Goal: Transaction & Acquisition: Obtain resource

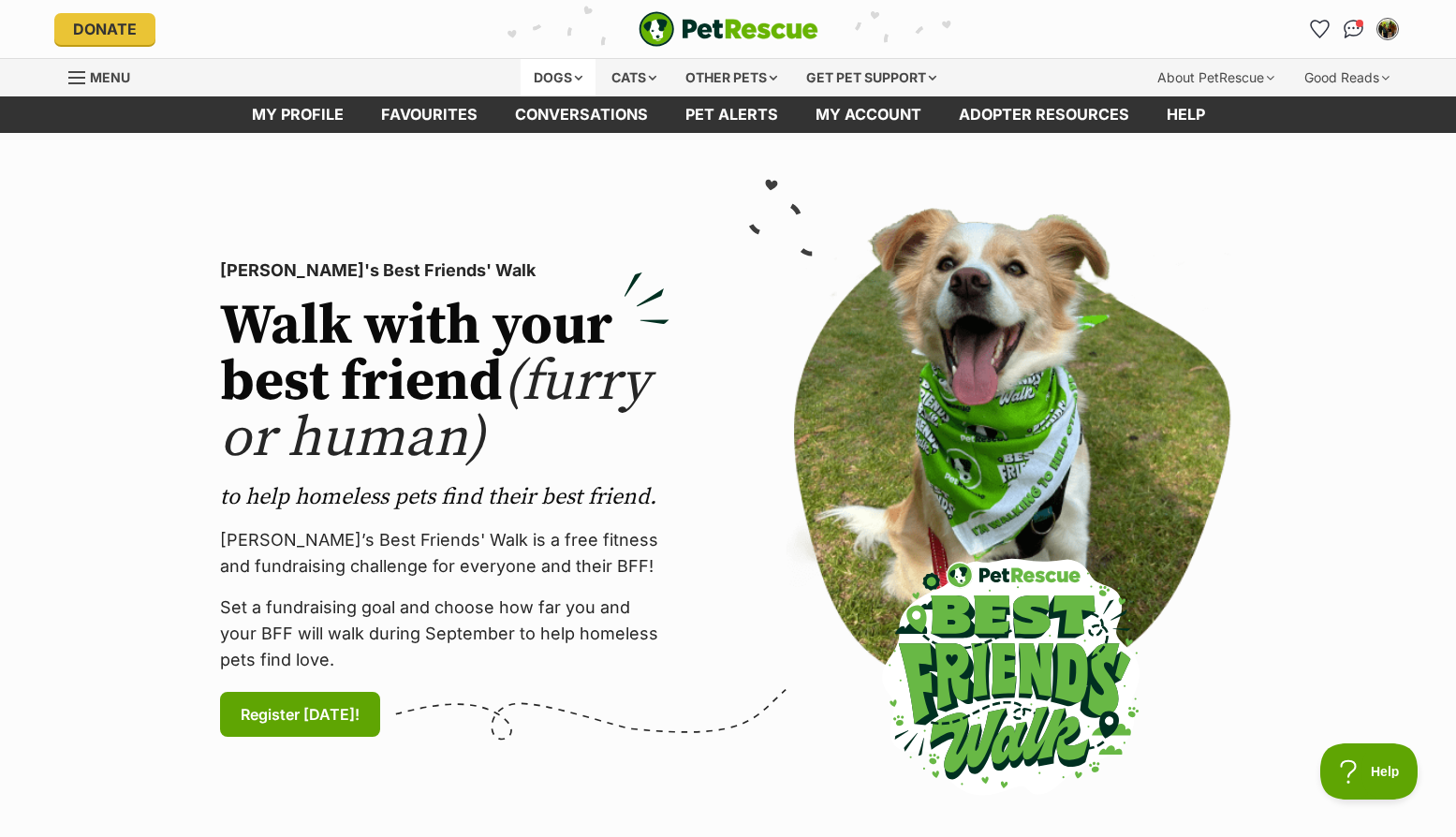
click at [557, 78] on div "Dogs" at bounding box center [559, 78] width 75 height 37
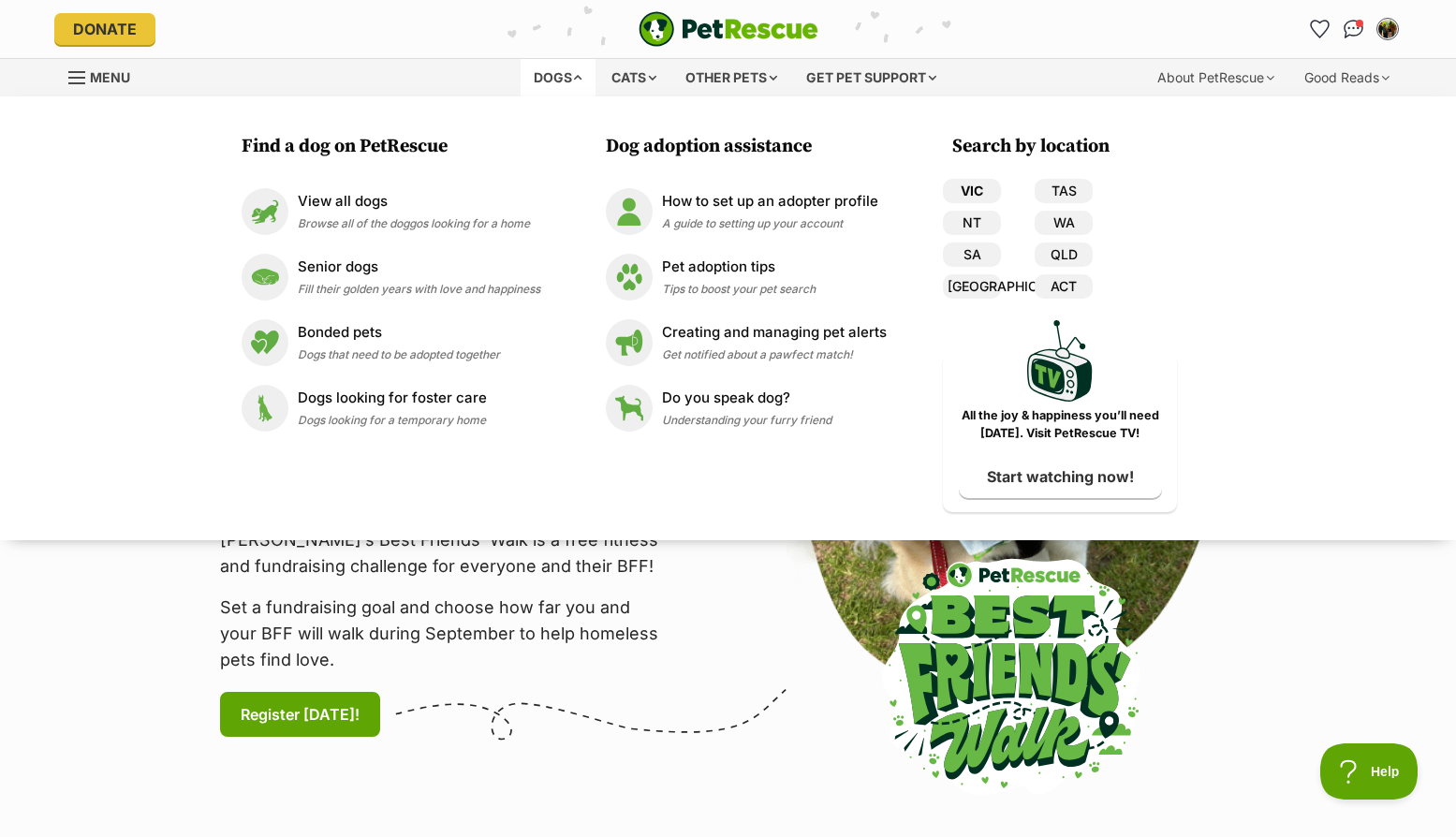
click at [965, 192] on link "VIC" at bounding box center [971, 191] width 58 height 25
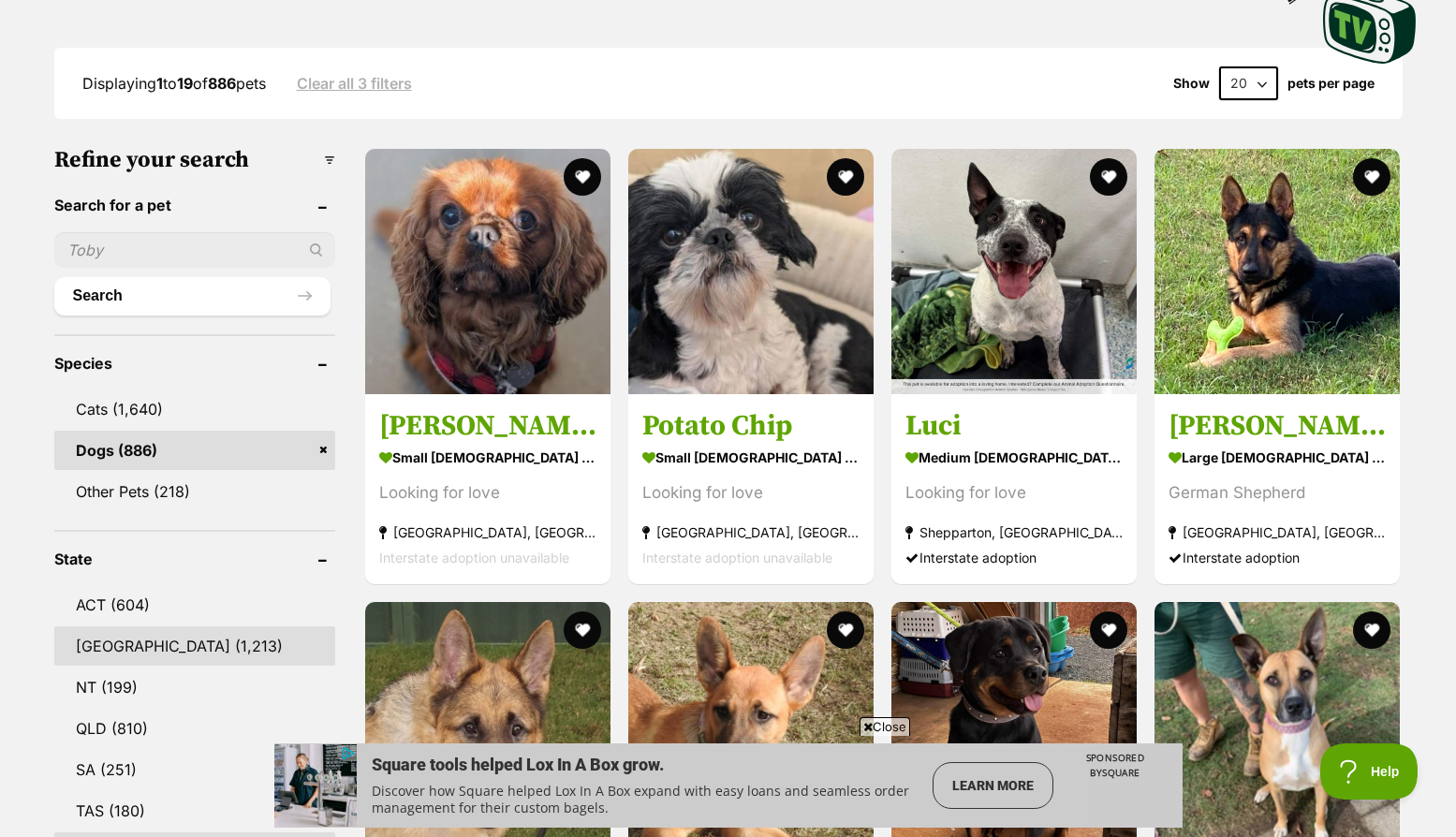
scroll to position [749, 0]
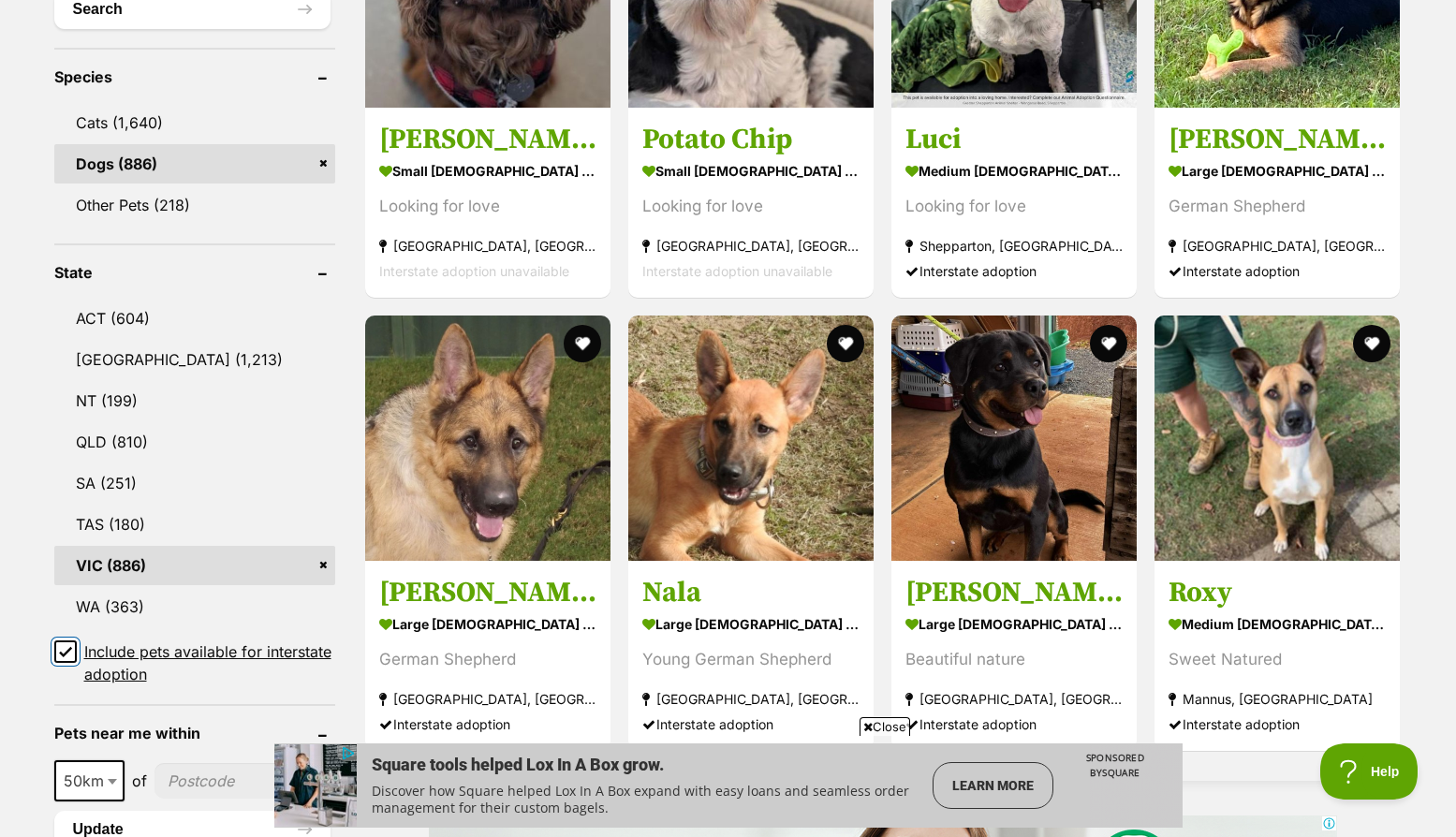
click at [57, 645] on input "Include pets available for interstate adoption" at bounding box center [65, 651] width 23 height 23
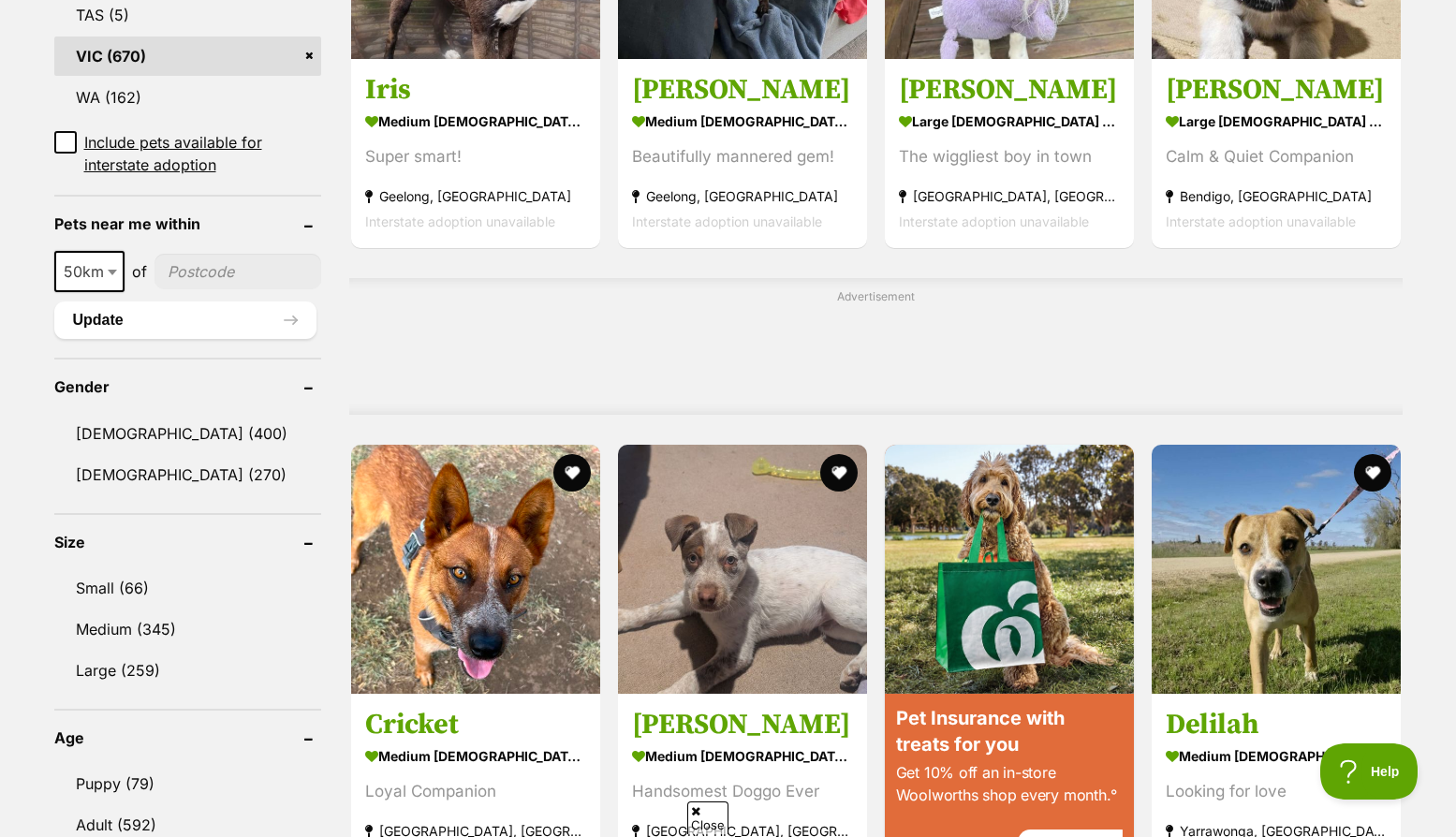
scroll to position [1217, 0]
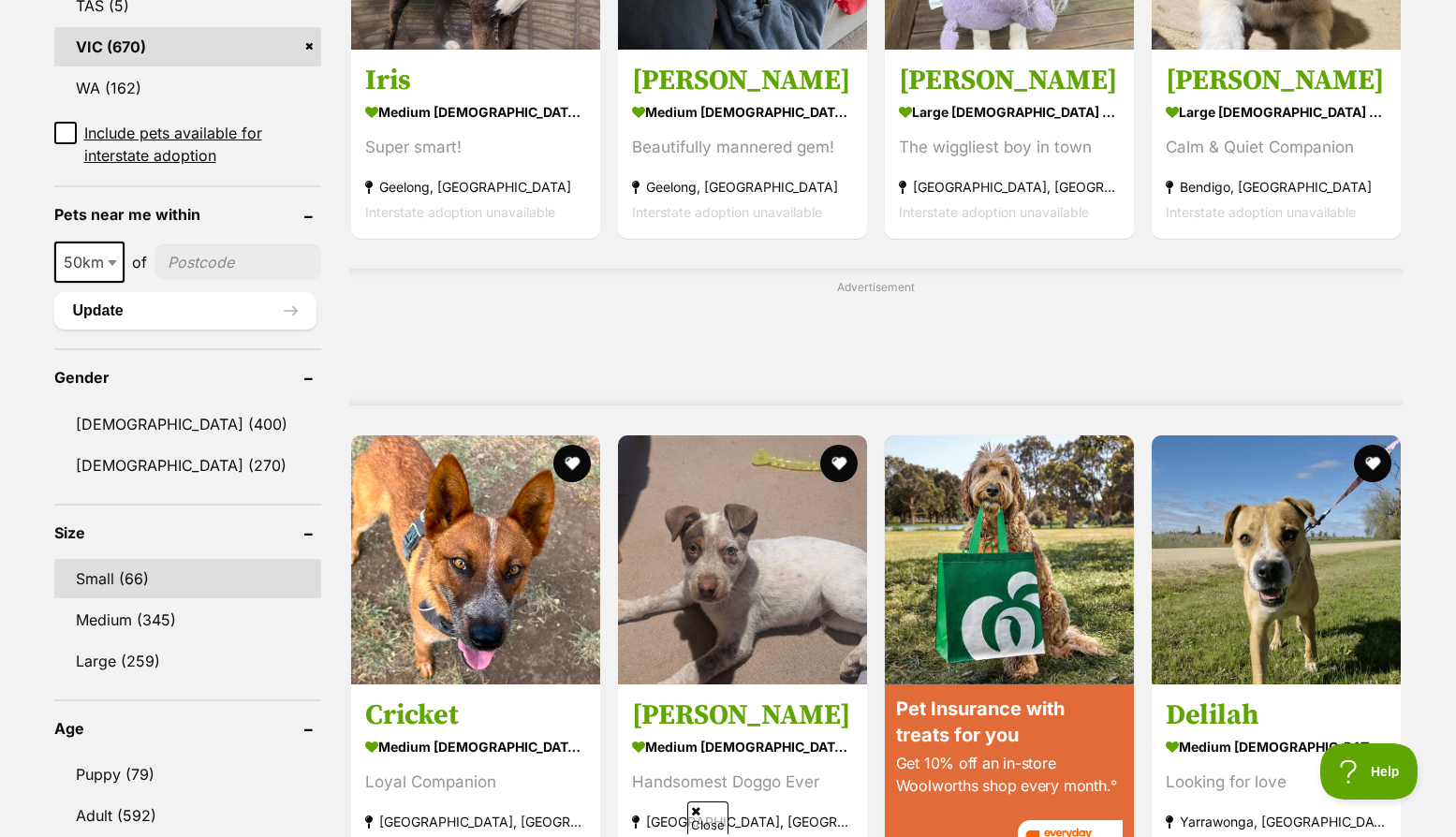
click at [120, 575] on link "Small (66)" at bounding box center [187, 579] width 267 height 39
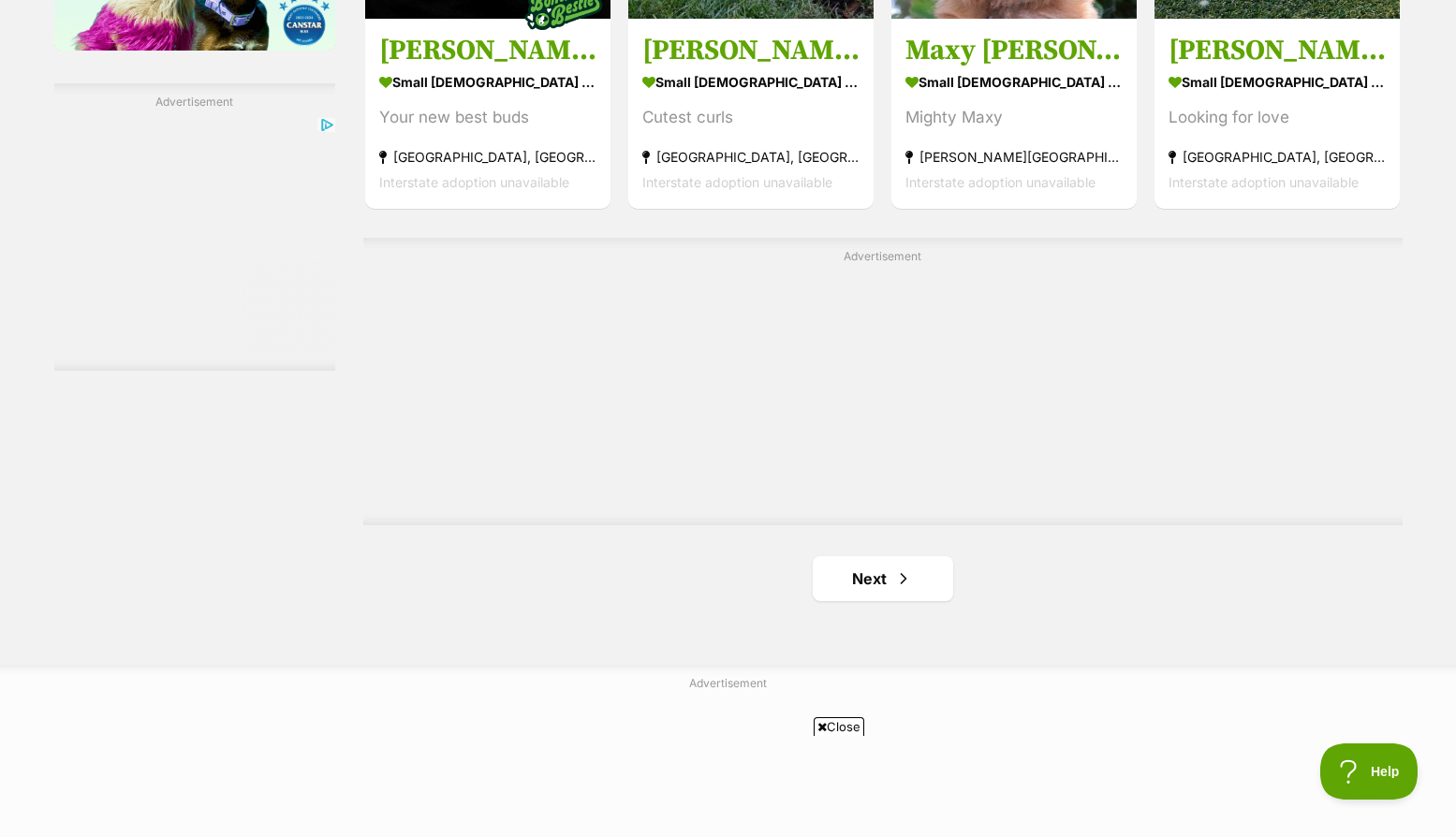
scroll to position [3277, 0]
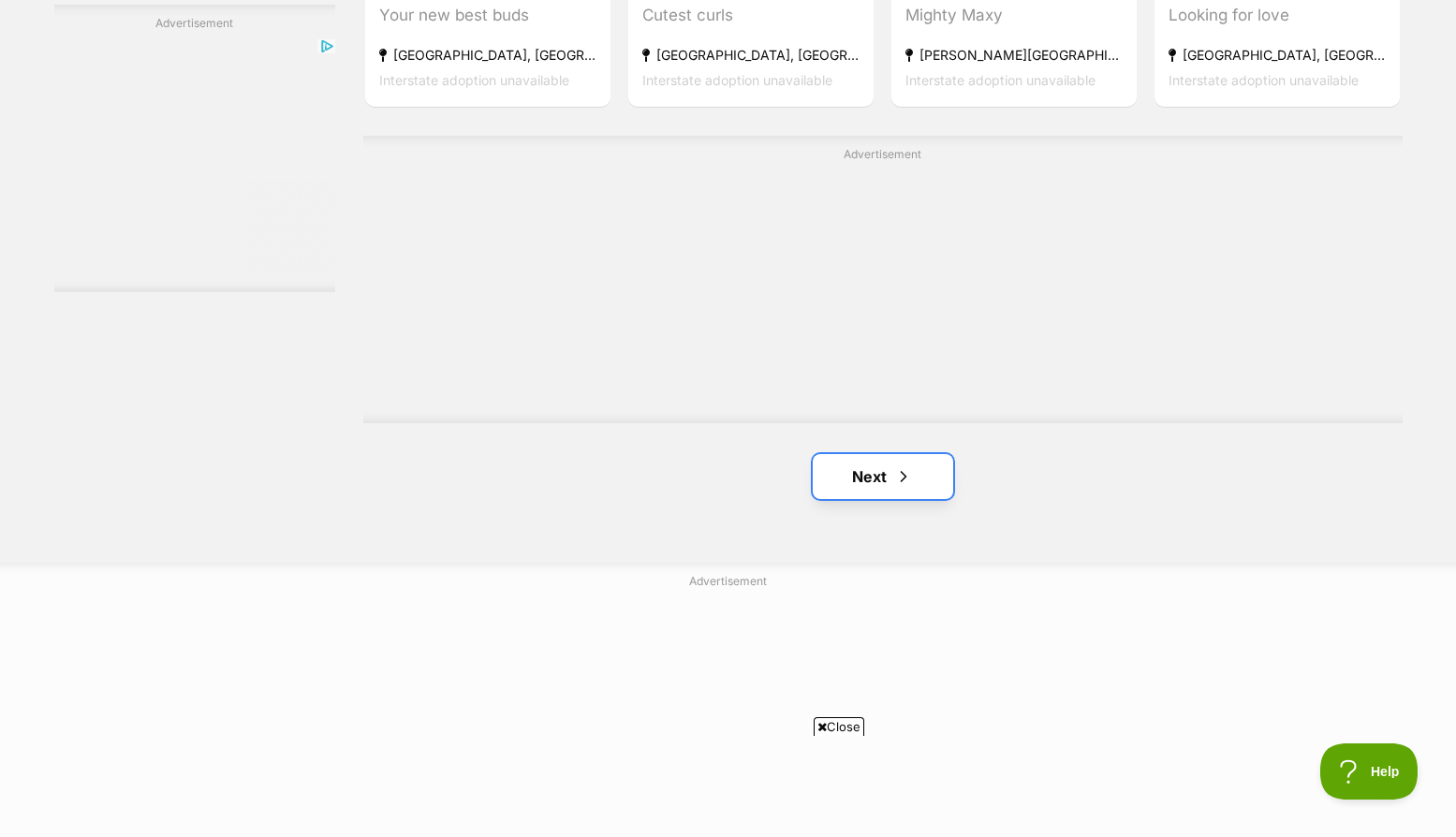
click at [885, 454] on link "Next" at bounding box center [883, 477] width 141 height 45
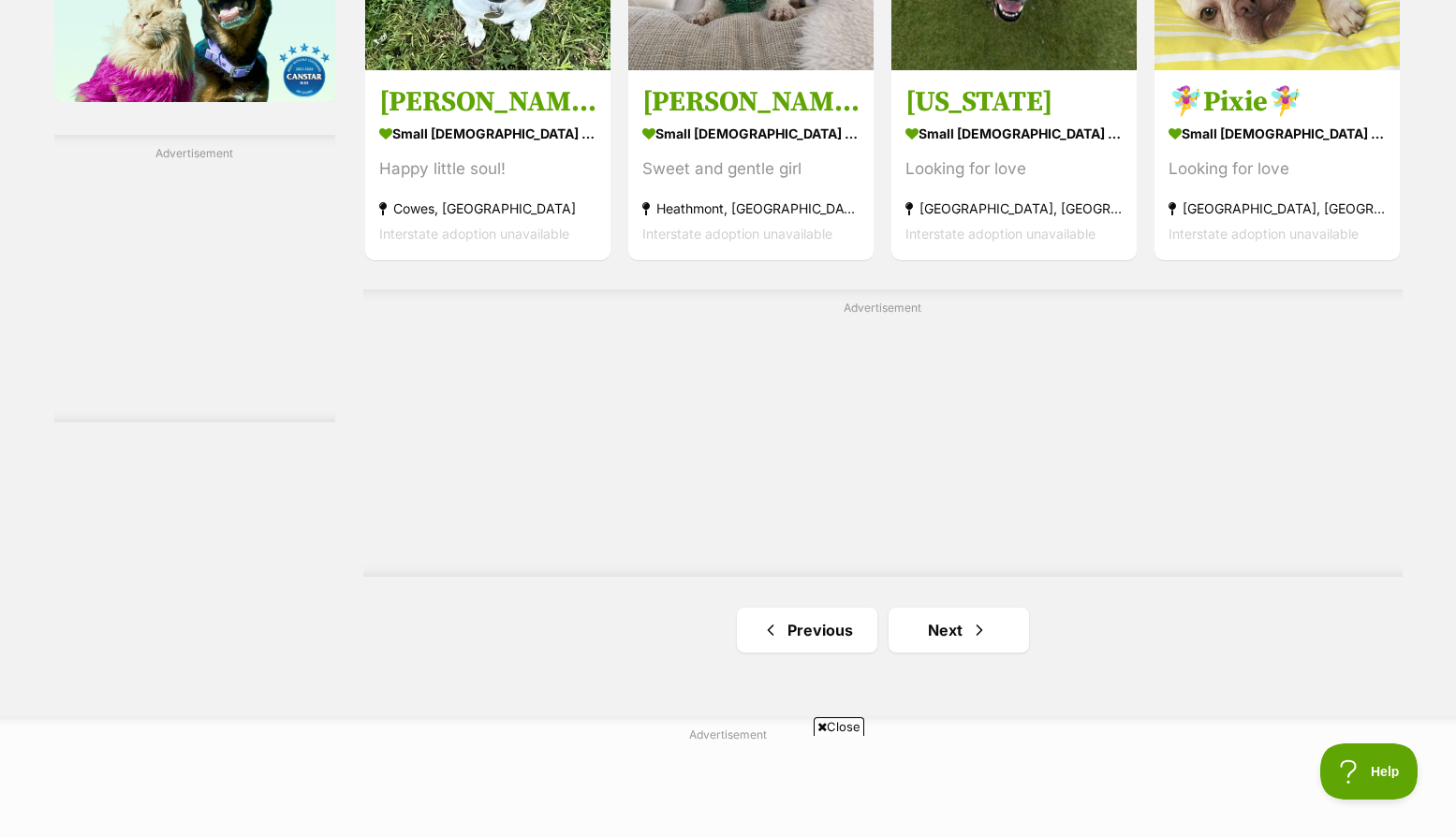
scroll to position [3277, 0]
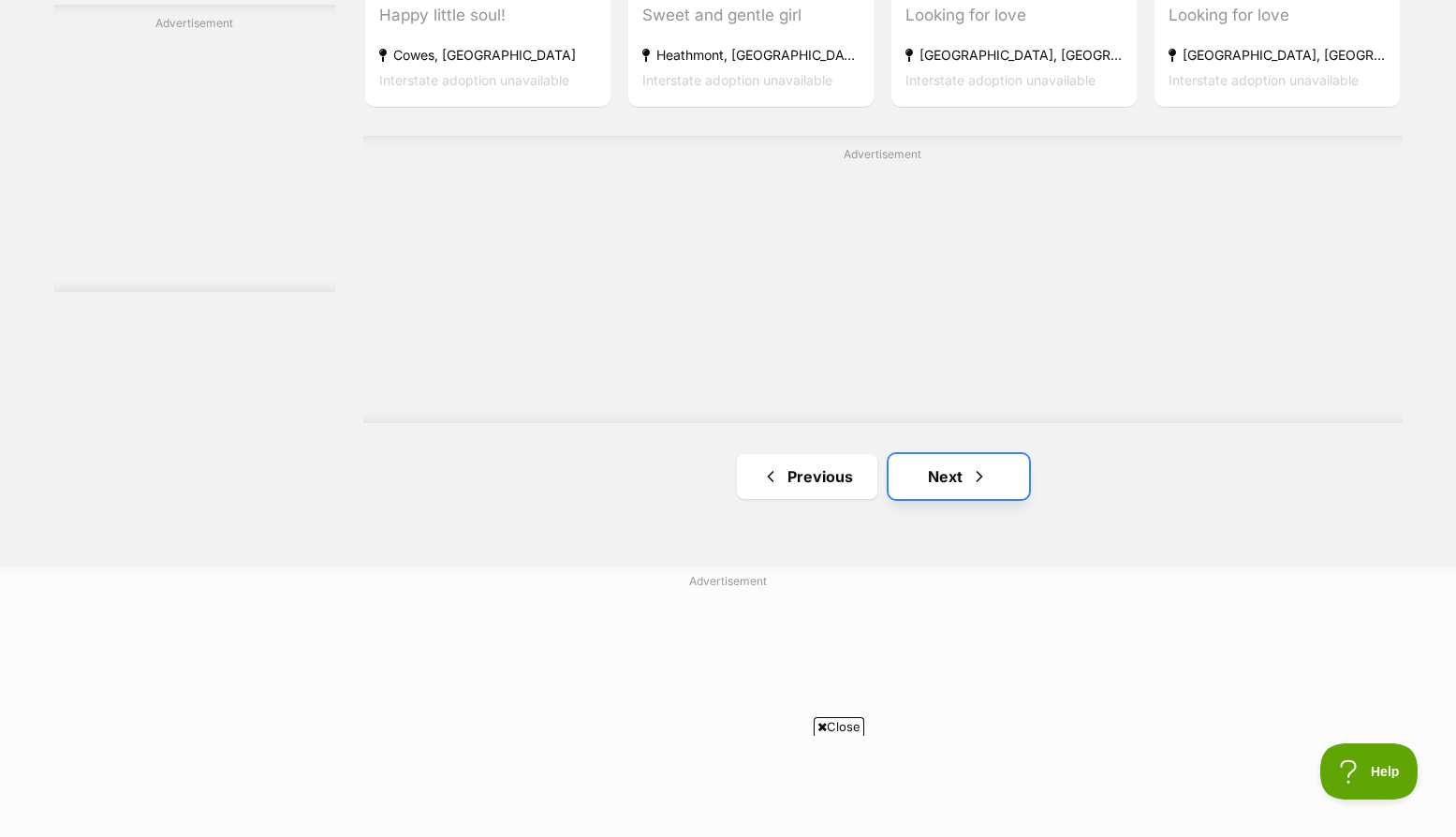
click at [961, 454] on link "Next" at bounding box center [959, 477] width 141 height 45
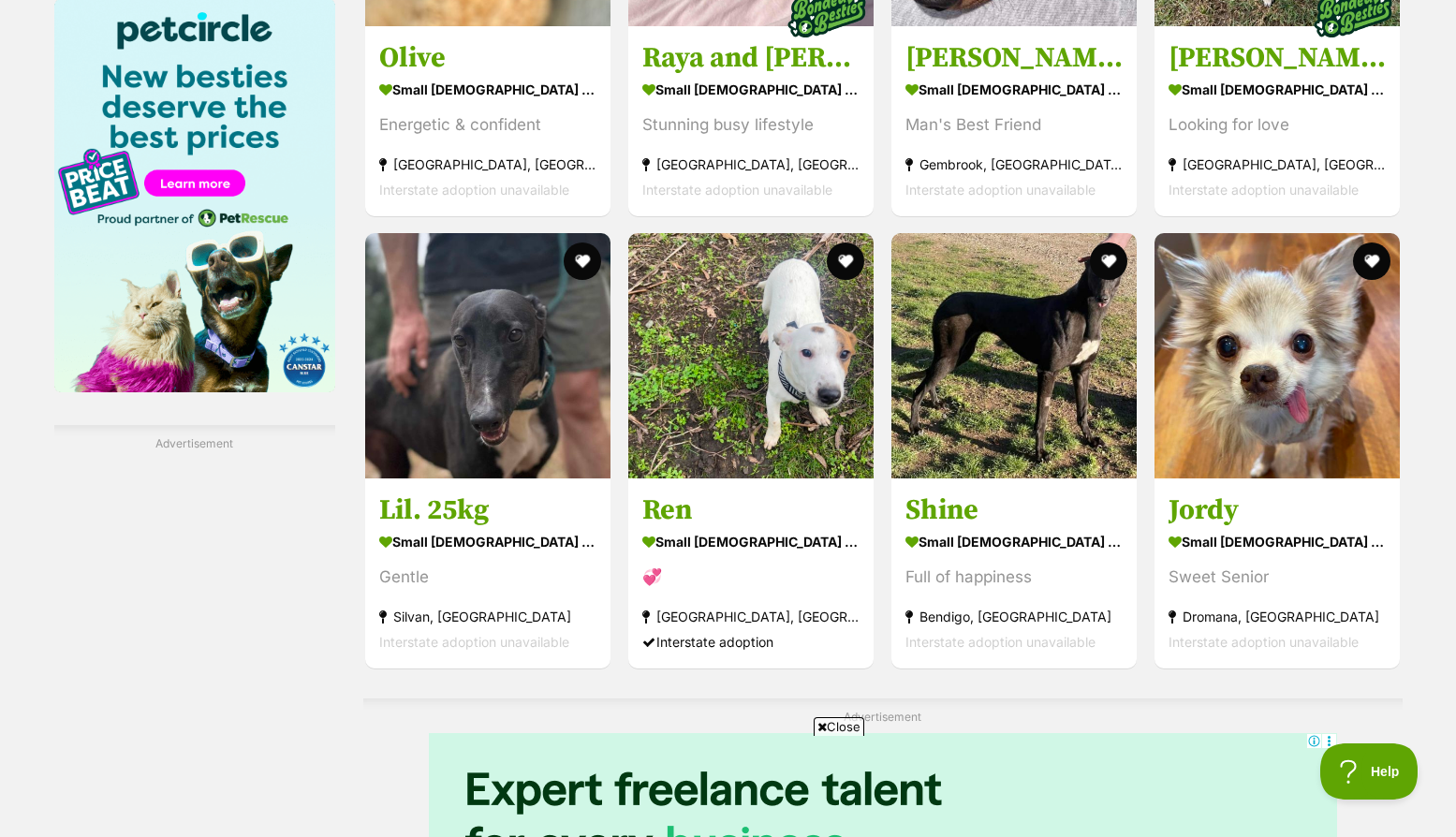
scroll to position [3090, 0]
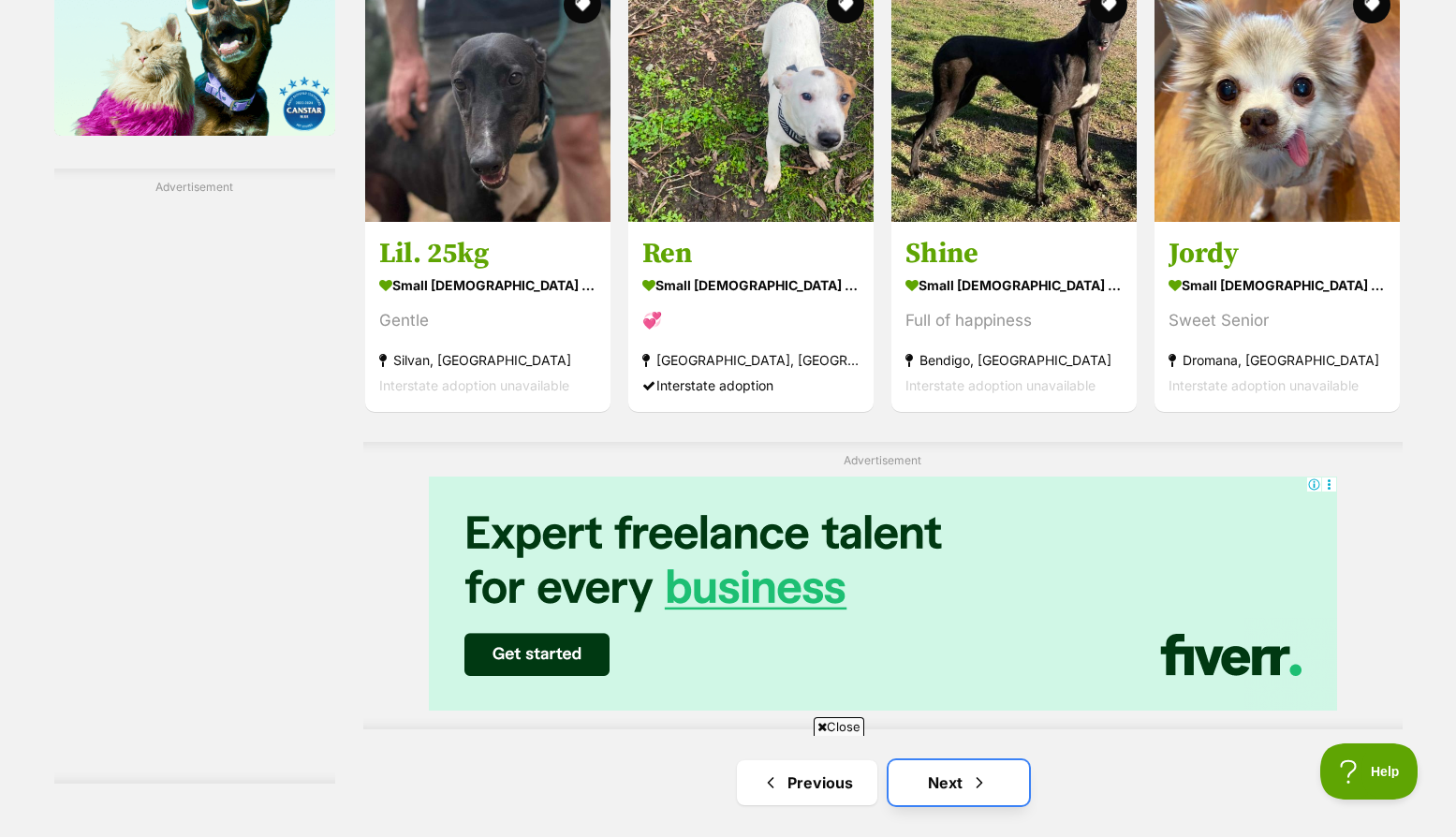
click at [933, 760] on link "Next" at bounding box center [959, 783] width 141 height 45
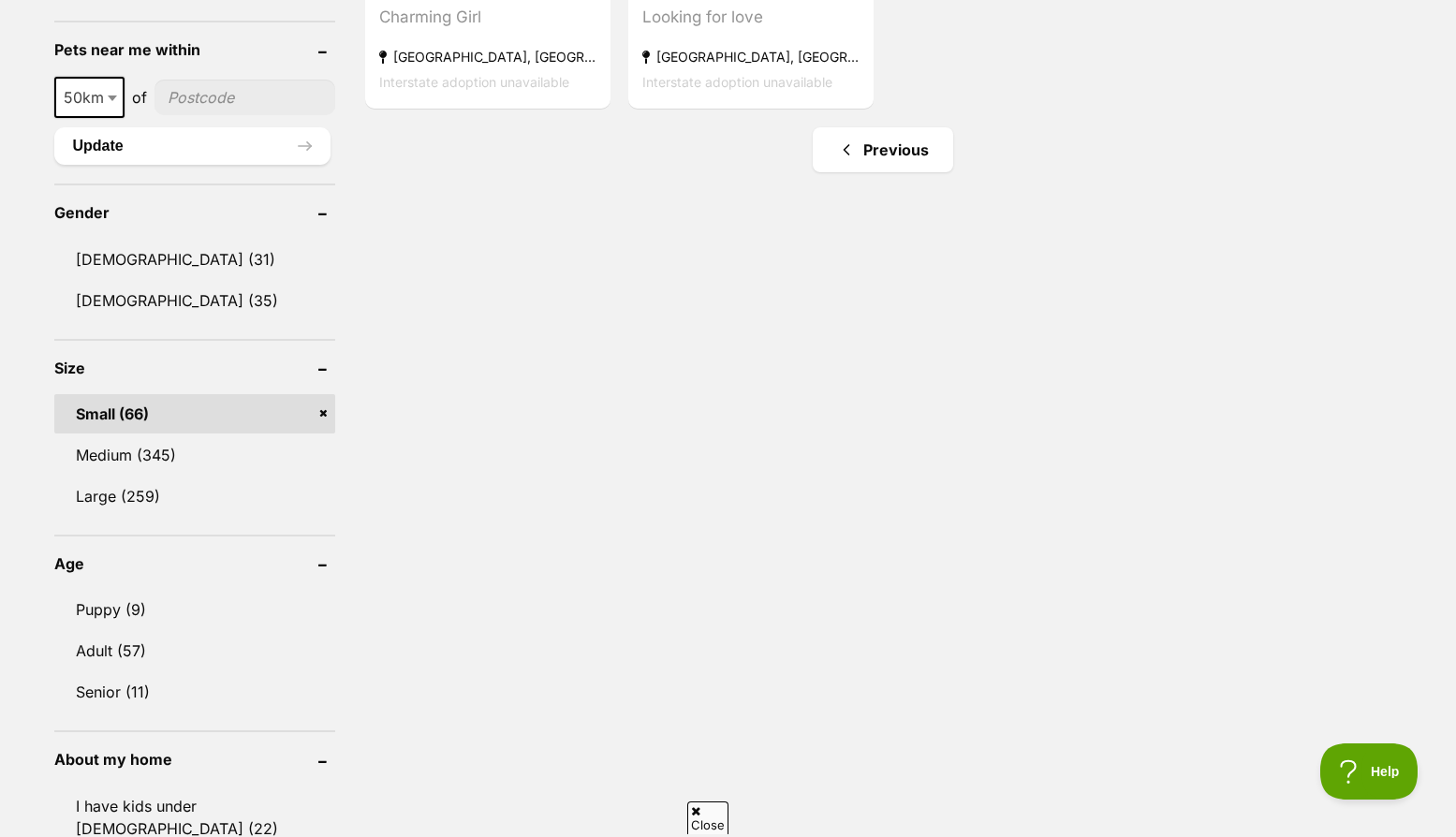
scroll to position [1404, 0]
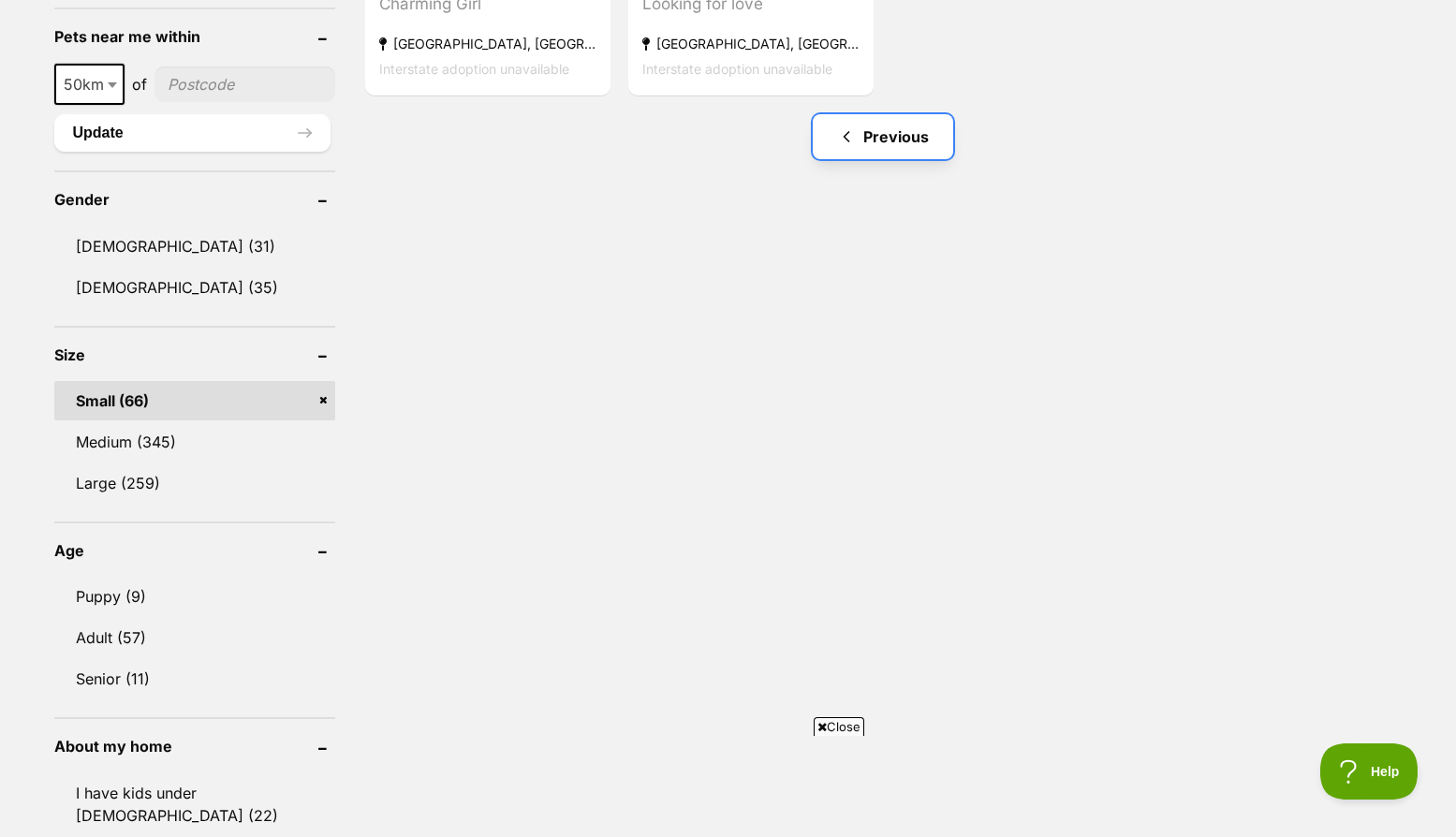
click at [891, 114] on link "Previous" at bounding box center [883, 137] width 141 height 45
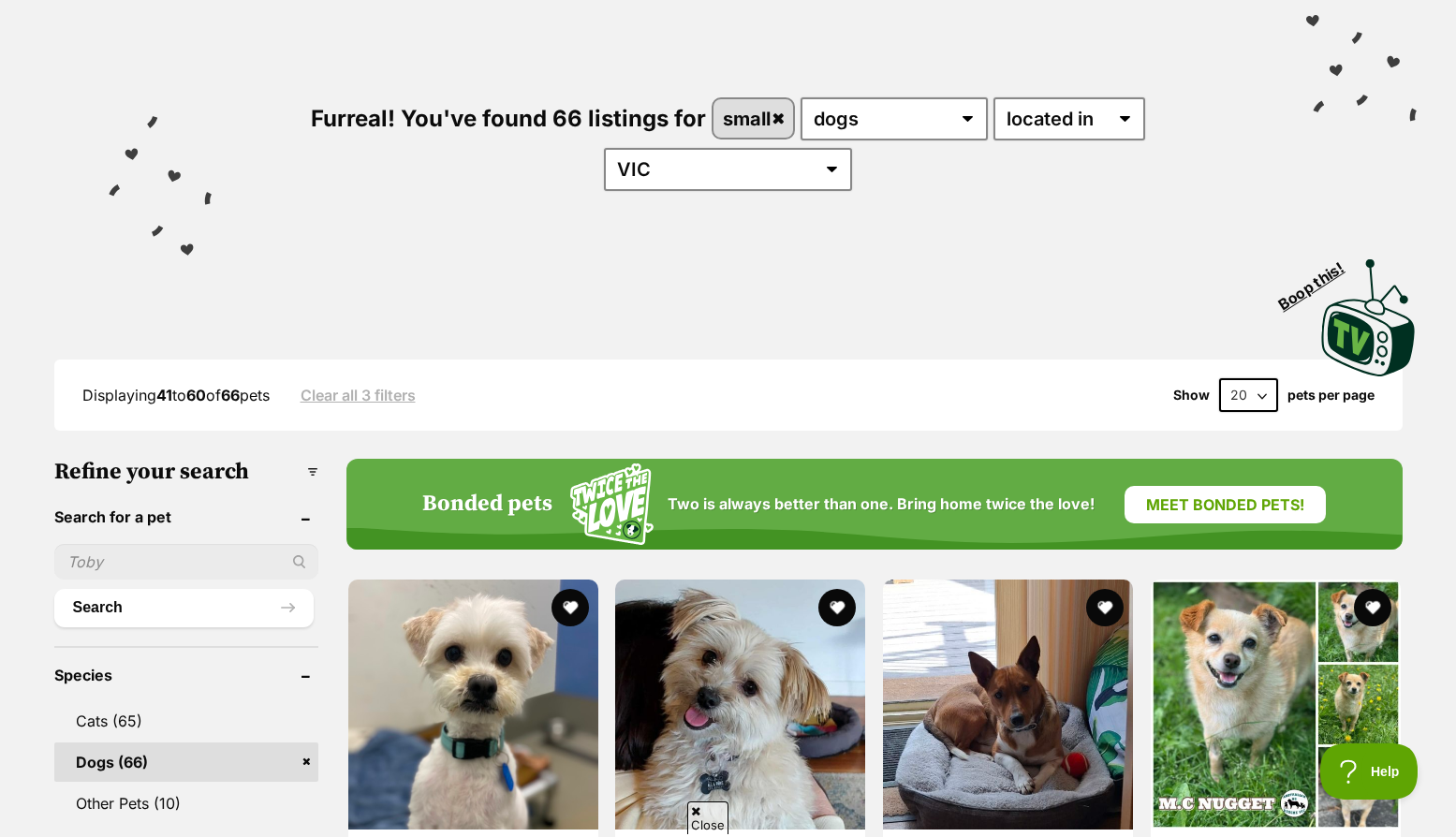
scroll to position [561, 0]
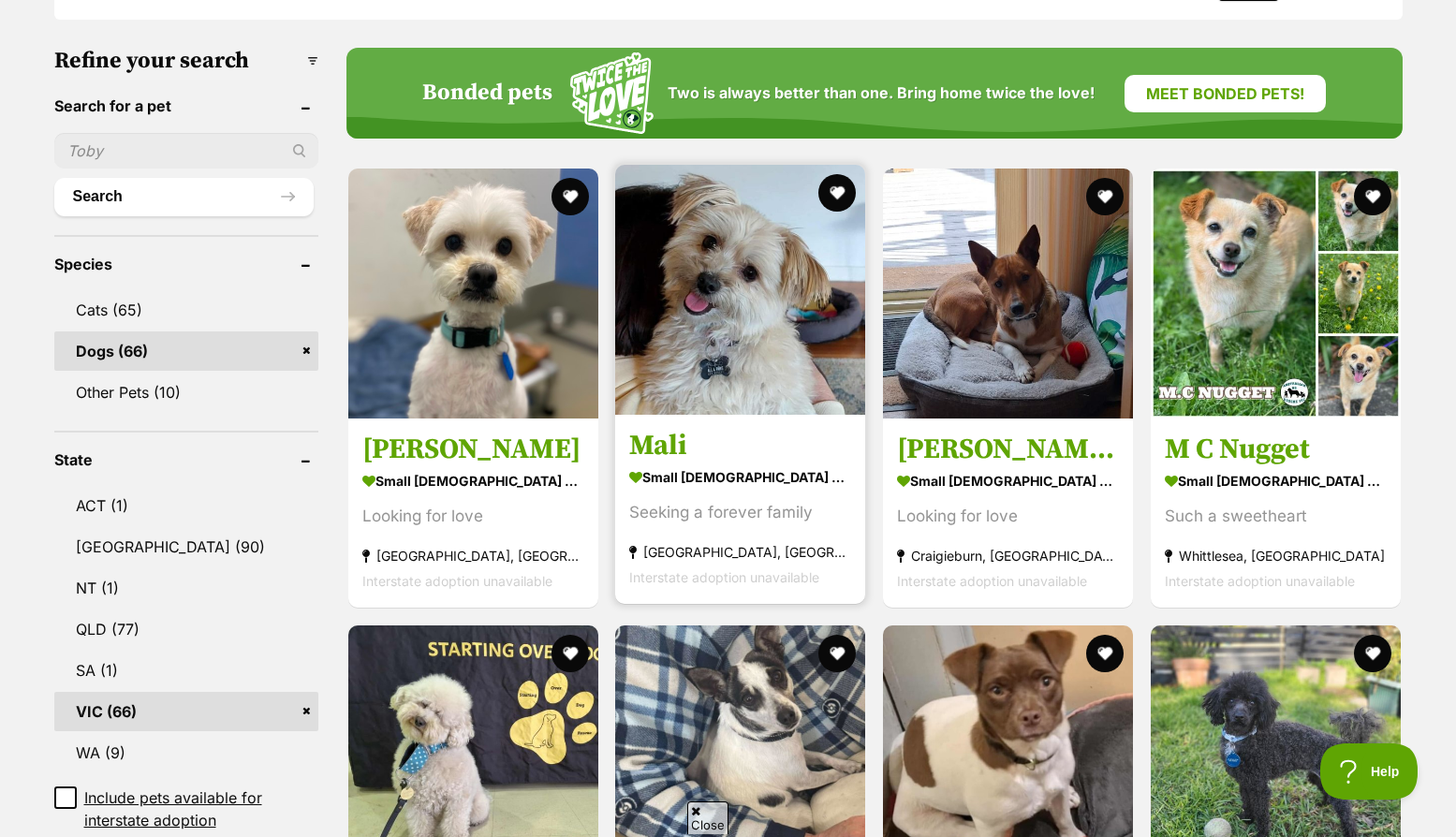
click at [687, 343] on img at bounding box center [741, 290] width 250 height 250
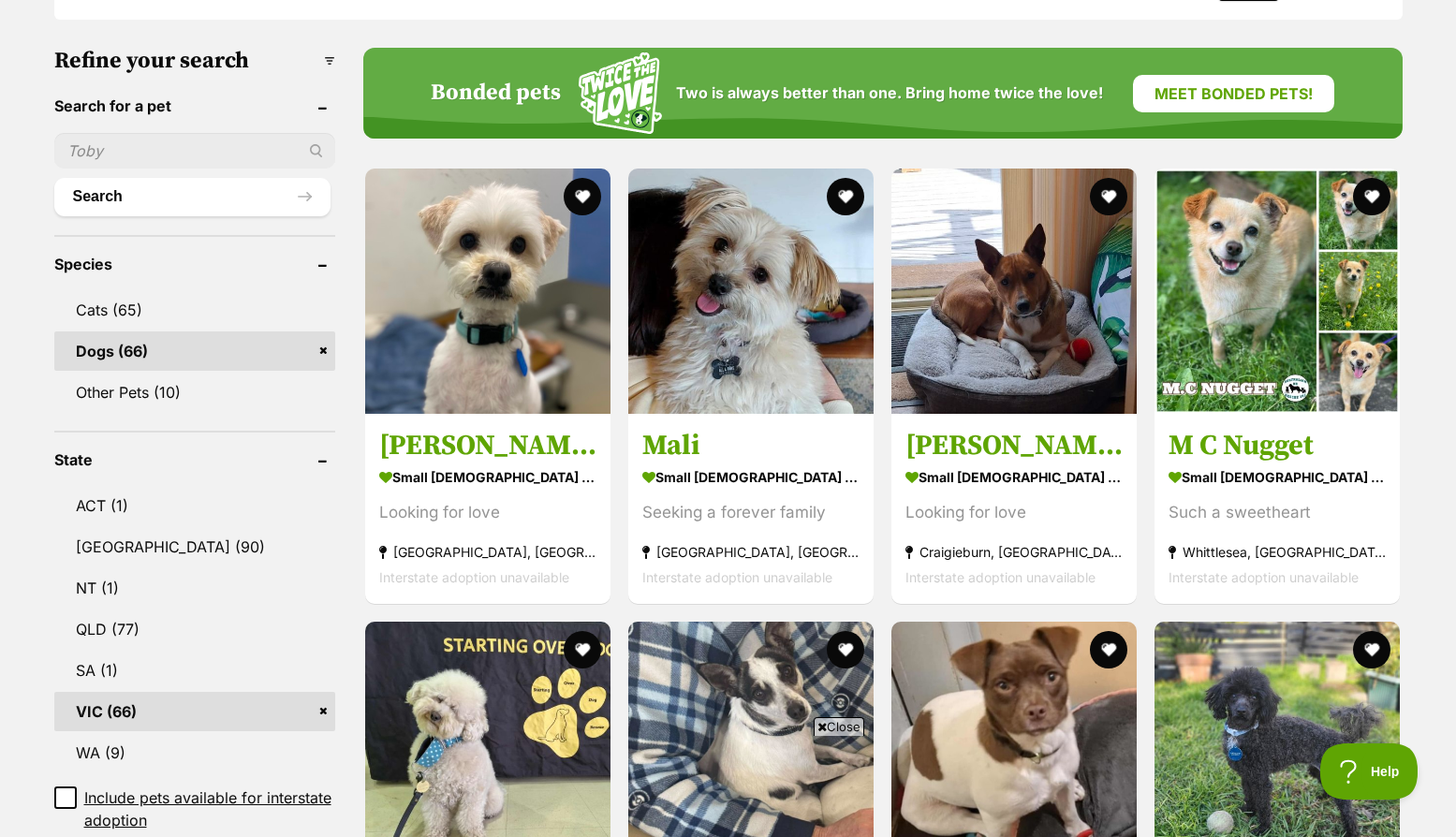
scroll to position [0, 0]
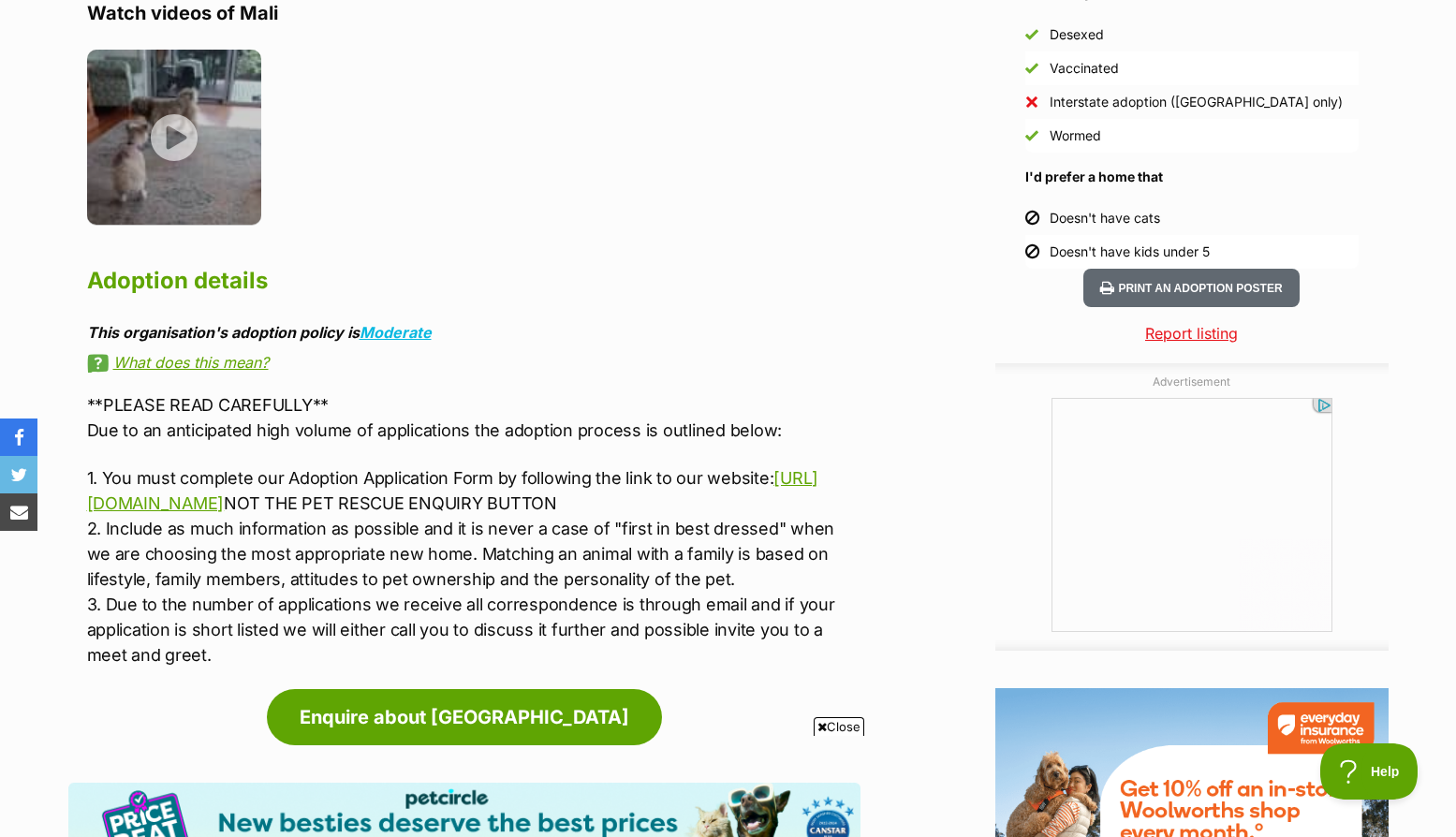
scroll to position [1591, 0]
